Goal: Task Accomplishment & Management: Manage account settings

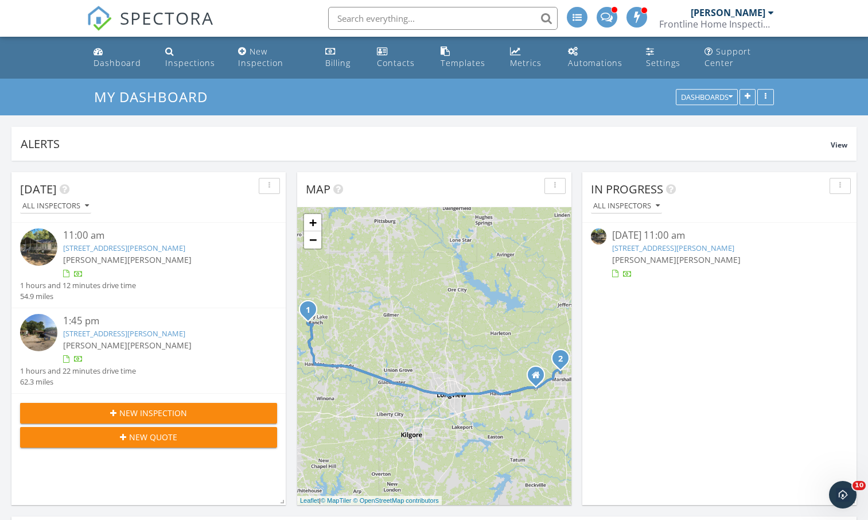
click at [660, 247] on link "1589 Valleywood Trail, Holly Lake Ranch, TX 75765" at bounding box center [673, 248] width 122 height 10
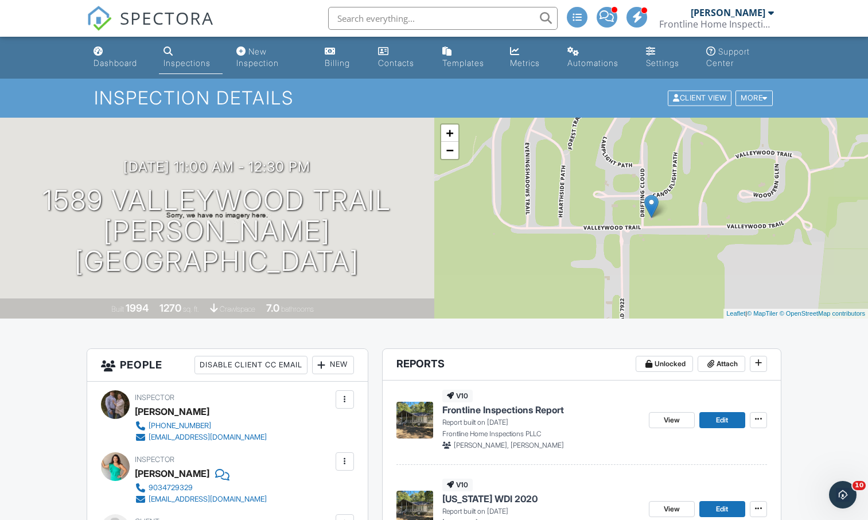
click at [411, 497] on img at bounding box center [414, 508] width 37 height 37
click at [484, 404] on span "Frontline Inspections Report" at bounding box center [503, 409] width 122 height 13
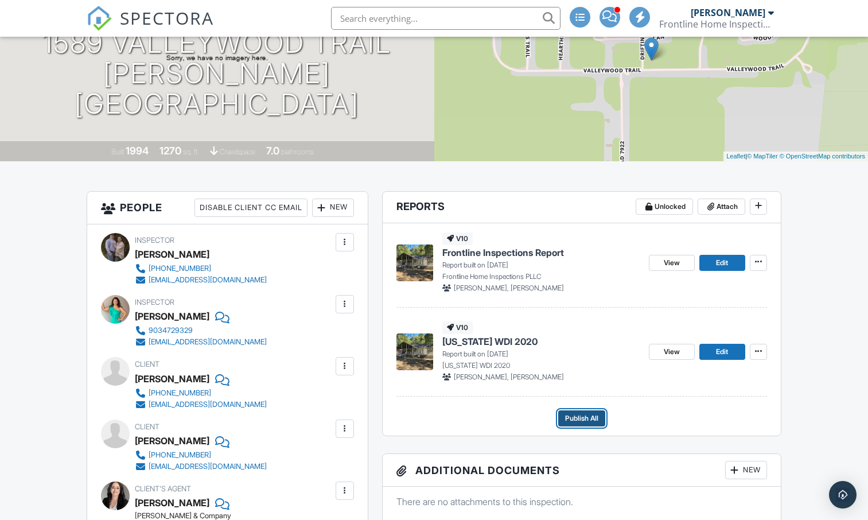
click at [569, 419] on span "Publish All" at bounding box center [581, 417] width 33 height 11
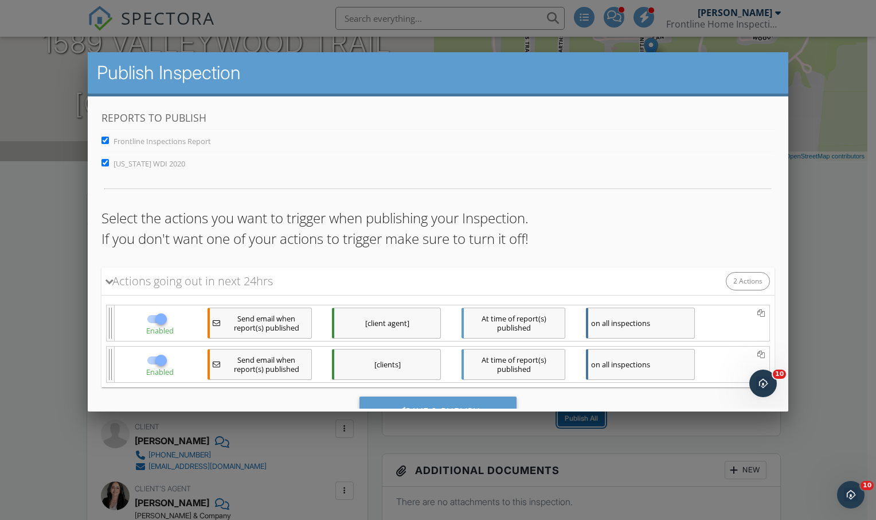
scroll to position [50, 0]
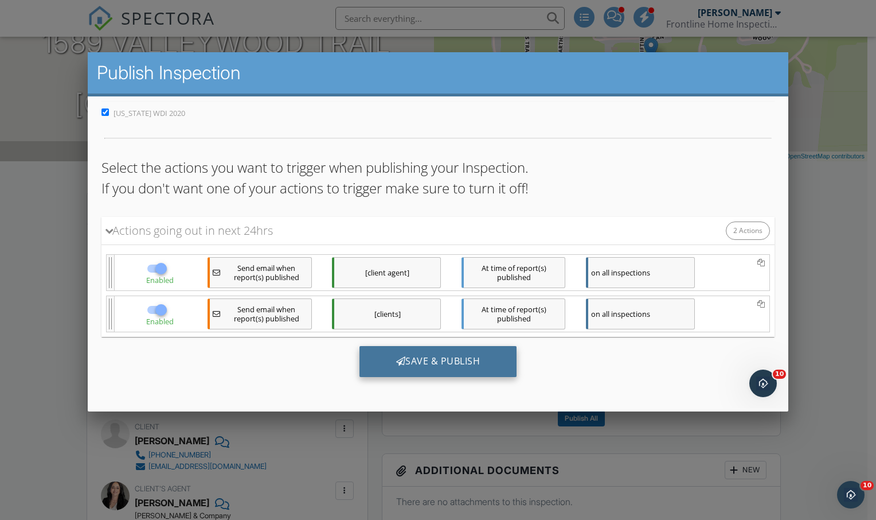
click at [377, 357] on div "Save & Publish" at bounding box center [438, 360] width 158 height 31
